Goal: Task Accomplishment & Management: Use online tool/utility

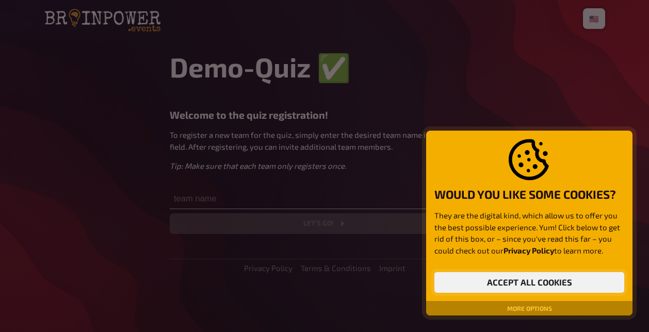
click at [532, 274] on button "Accept all cookies" at bounding box center [530, 282] width 190 height 21
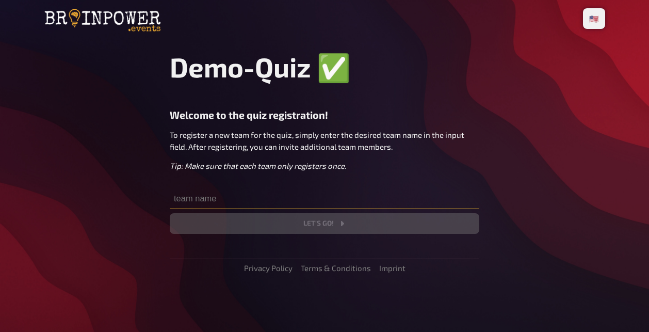
click at [221, 205] on input "text" at bounding box center [325, 198] width 310 height 21
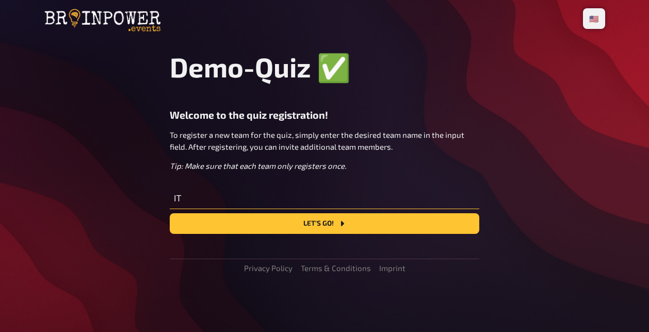
type input "I"
type input "ISTA IT DT"
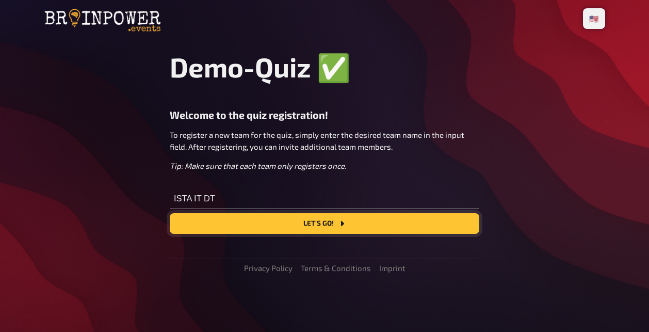
click at [301, 225] on button "Let's go!" at bounding box center [325, 223] width 310 height 21
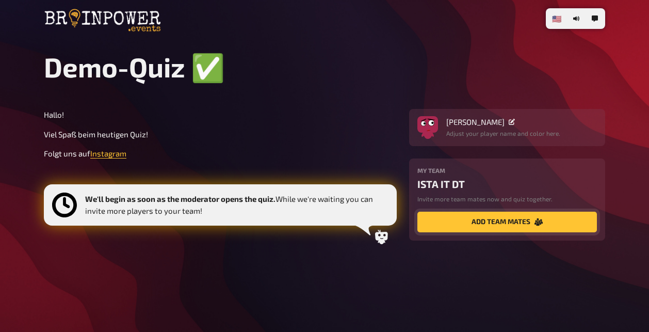
click at [500, 224] on button "add team mates" at bounding box center [508, 222] width 180 height 21
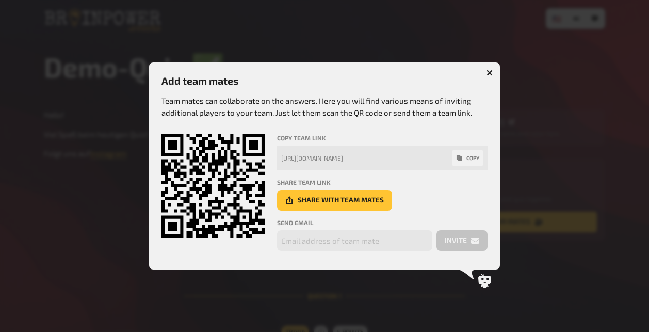
click at [492, 73] on icon "button" at bounding box center [490, 73] width 6 height 6
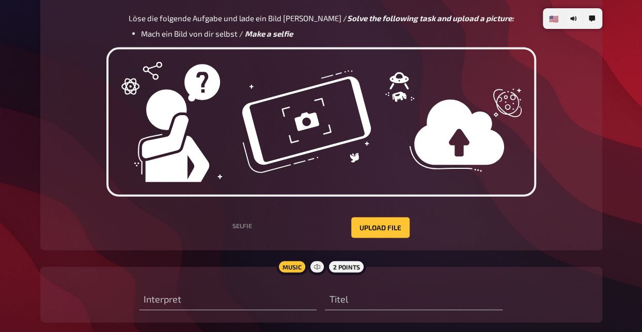
scroll to position [1105, 0]
